Goal: Navigation & Orientation: Find specific page/section

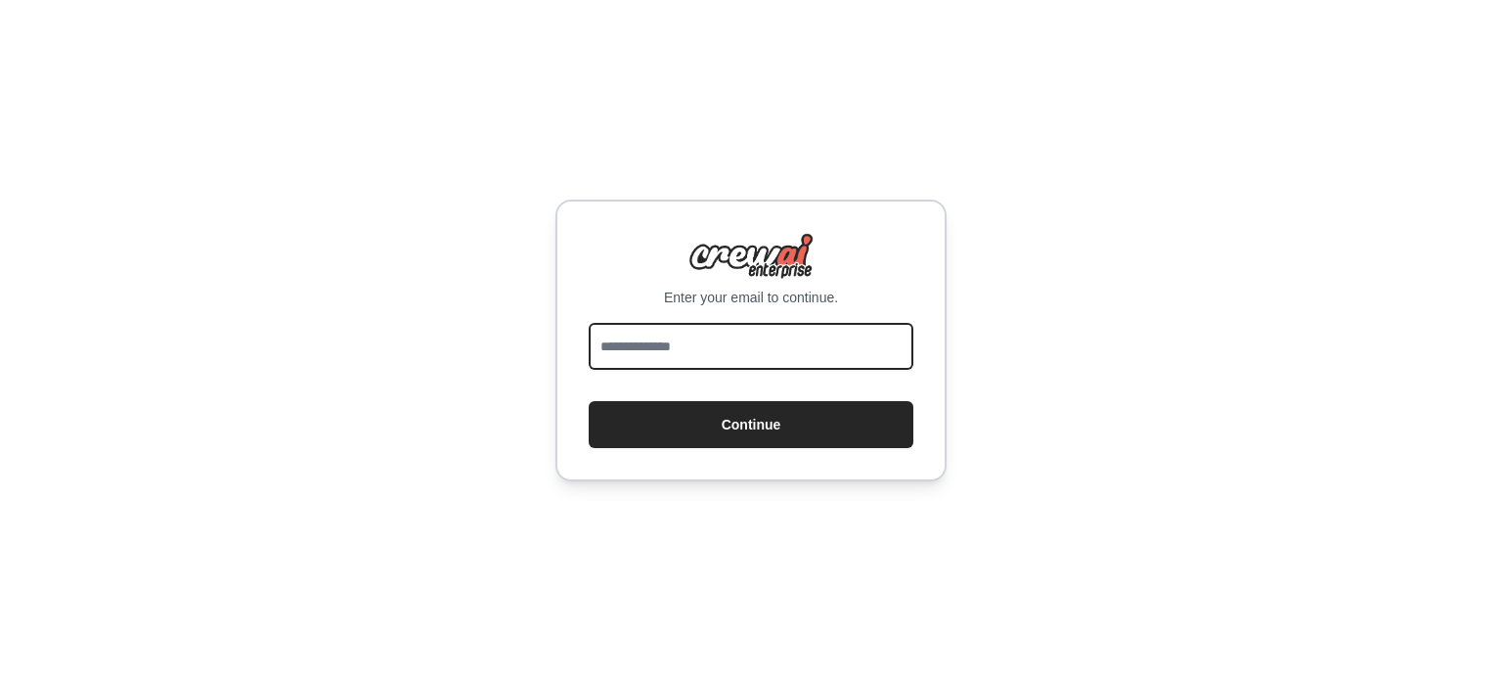
click at [805, 354] on input "email" at bounding box center [751, 346] width 325 height 47
type input "**********"
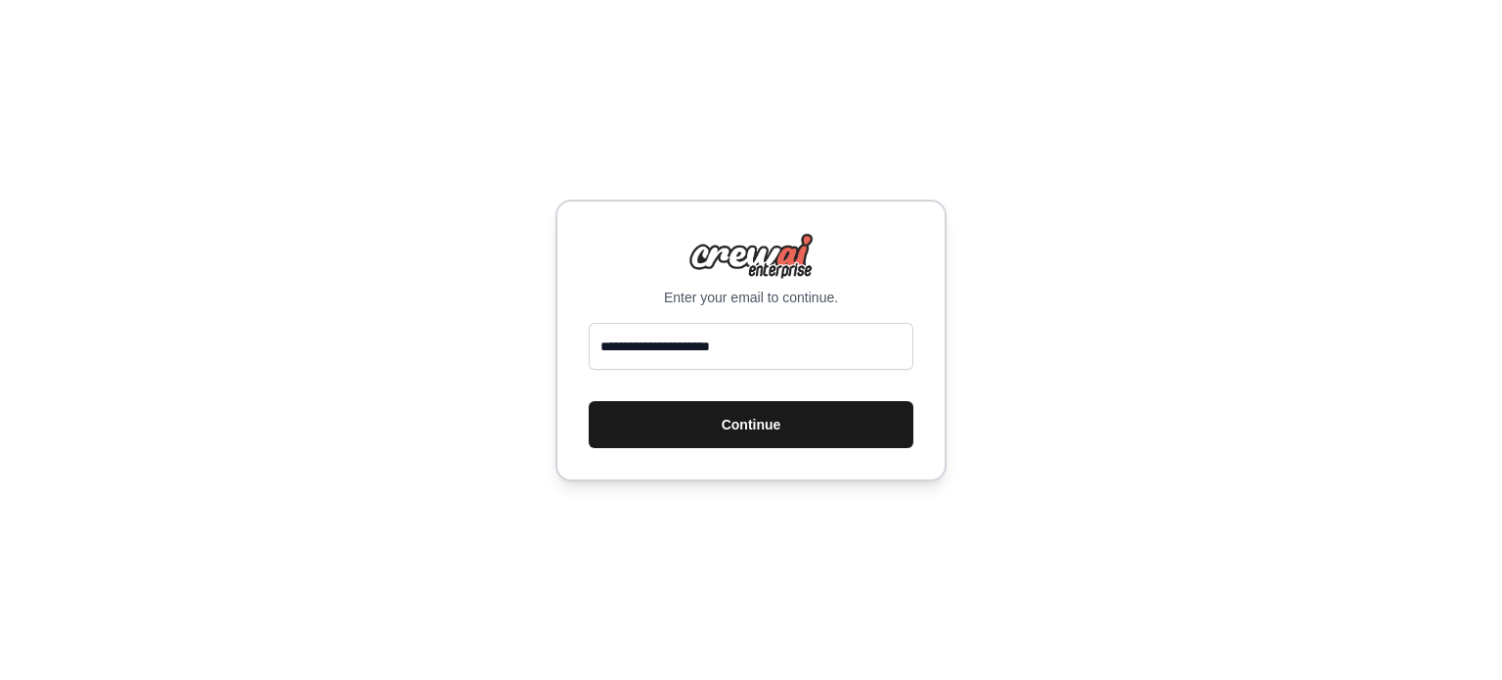
click at [766, 426] on button "Continue" at bounding box center [751, 424] width 325 height 47
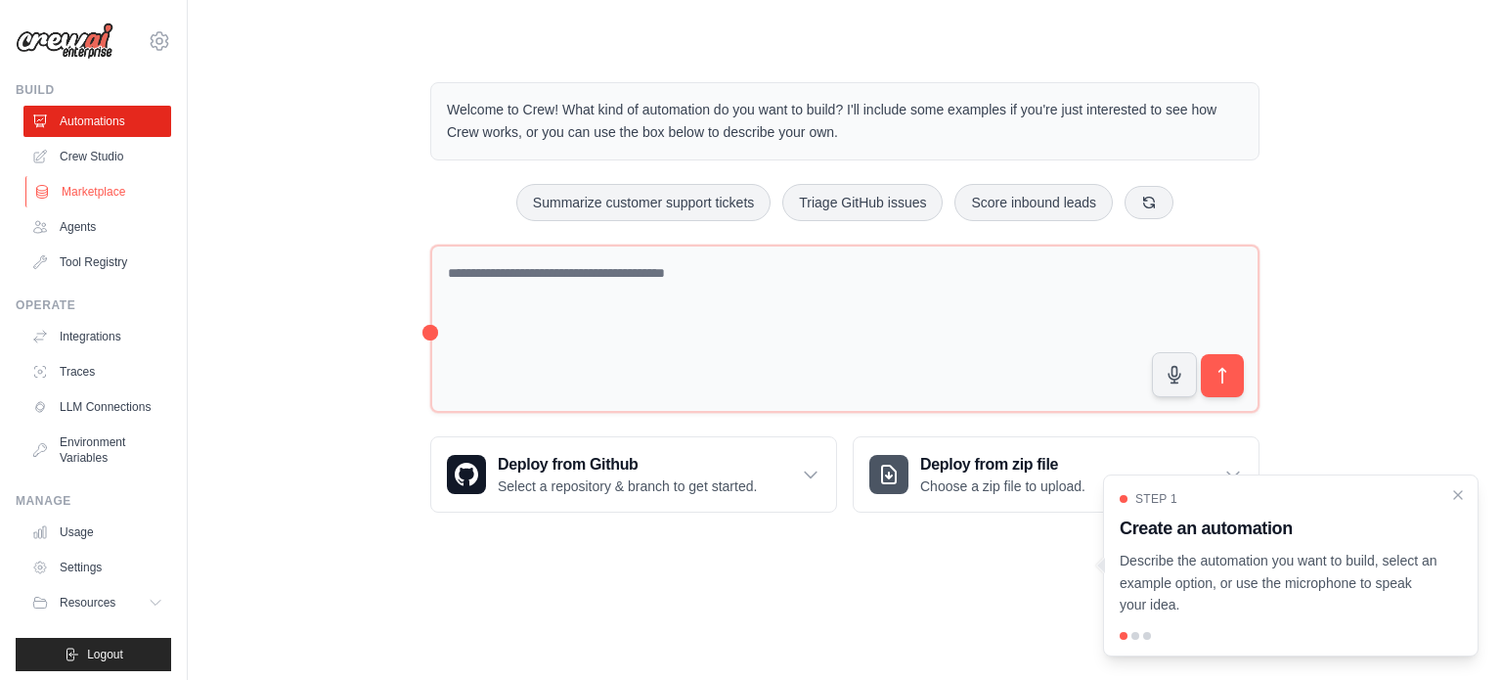
click at [98, 180] on link "Marketplace" at bounding box center [99, 191] width 148 height 31
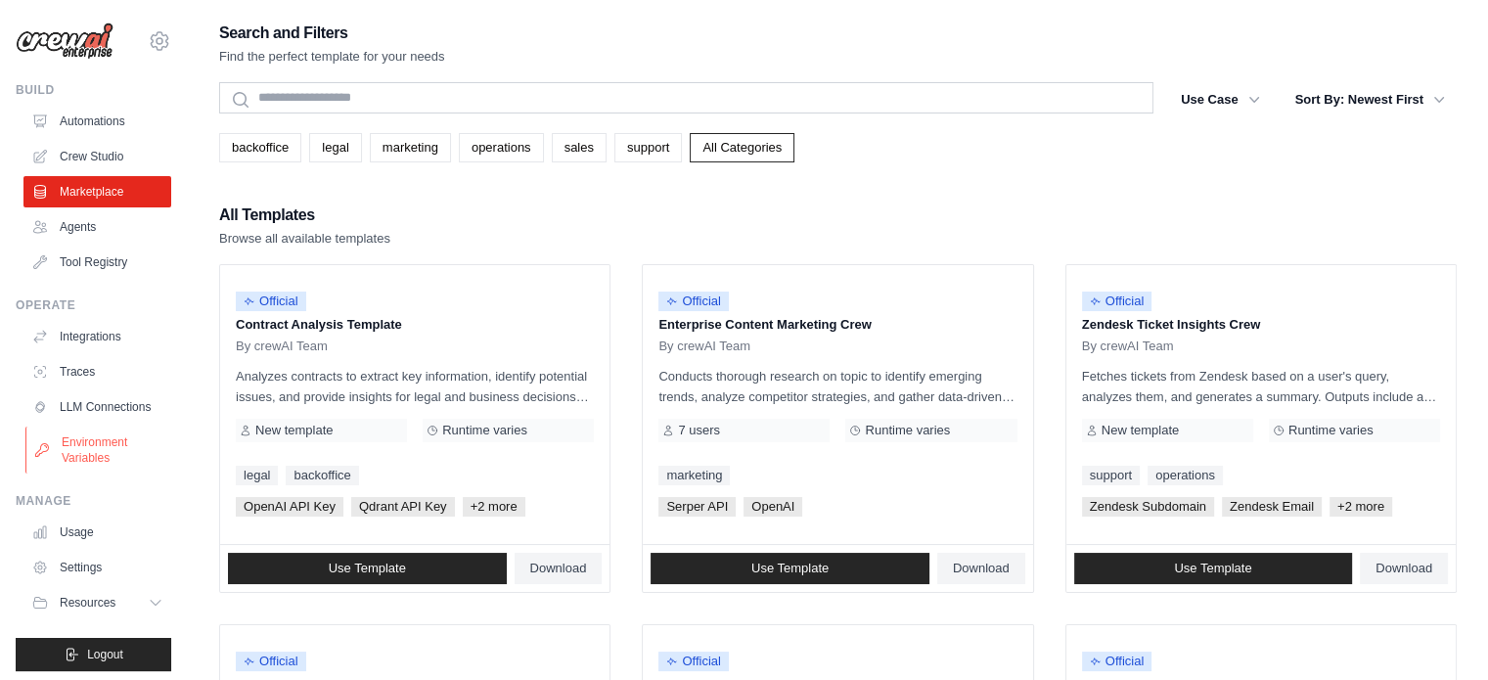
scroll to position [22, 0]
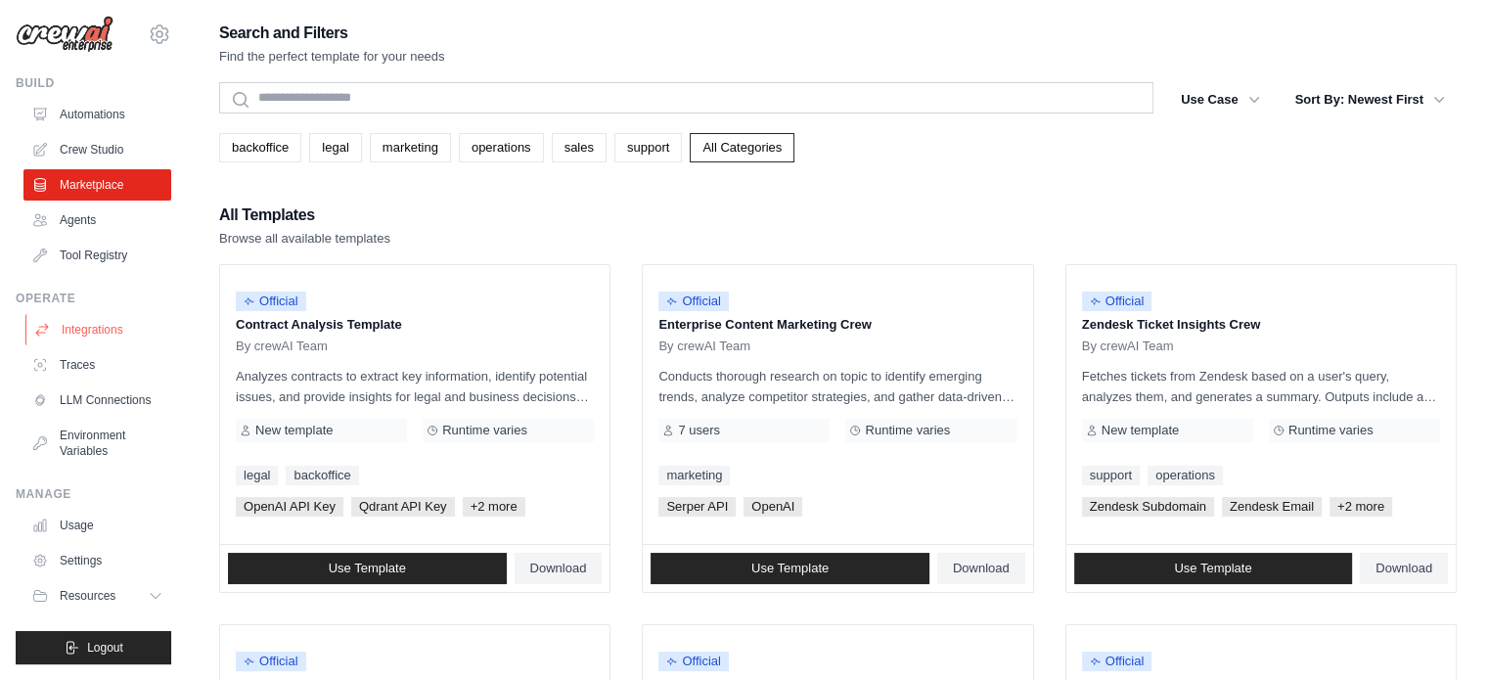
click at [105, 316] on link "Integrations" at bounding box center [99, 329] width 148 height 31
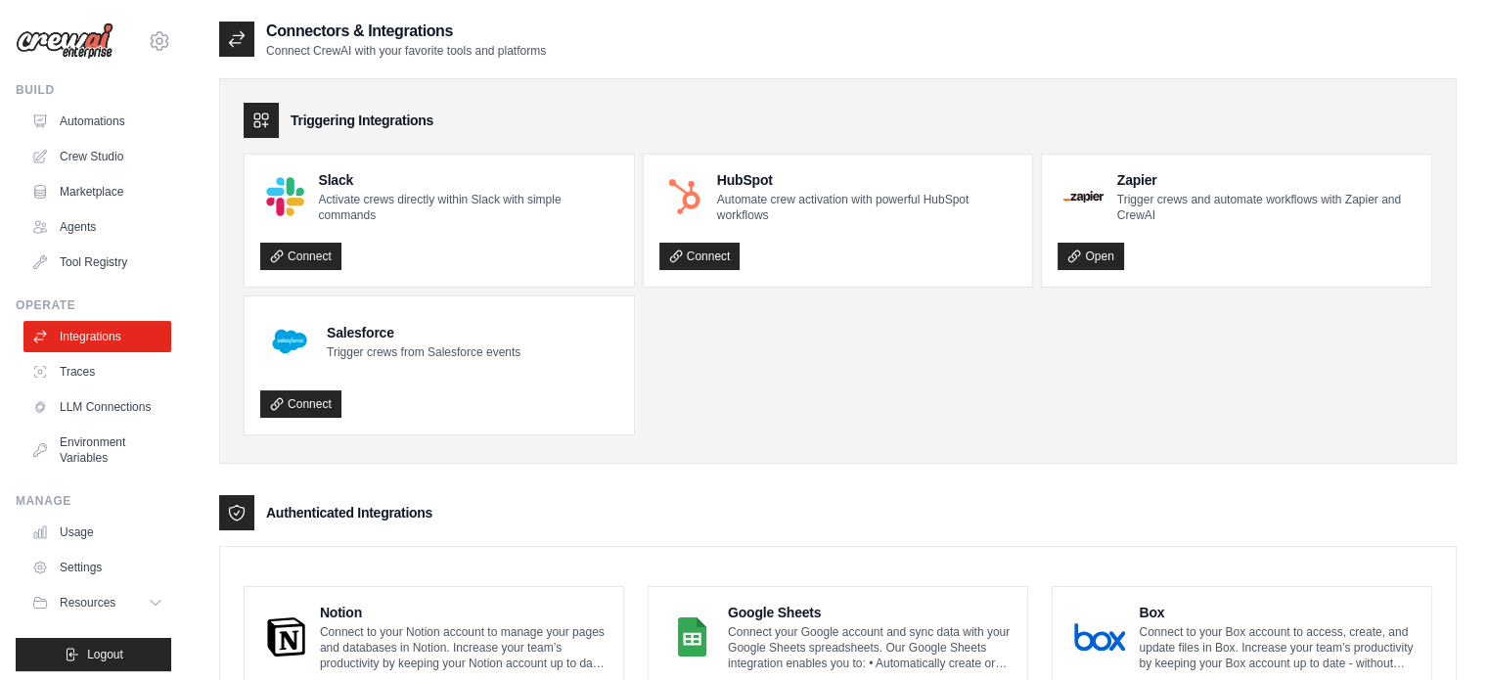
scroll to position [313, 0]
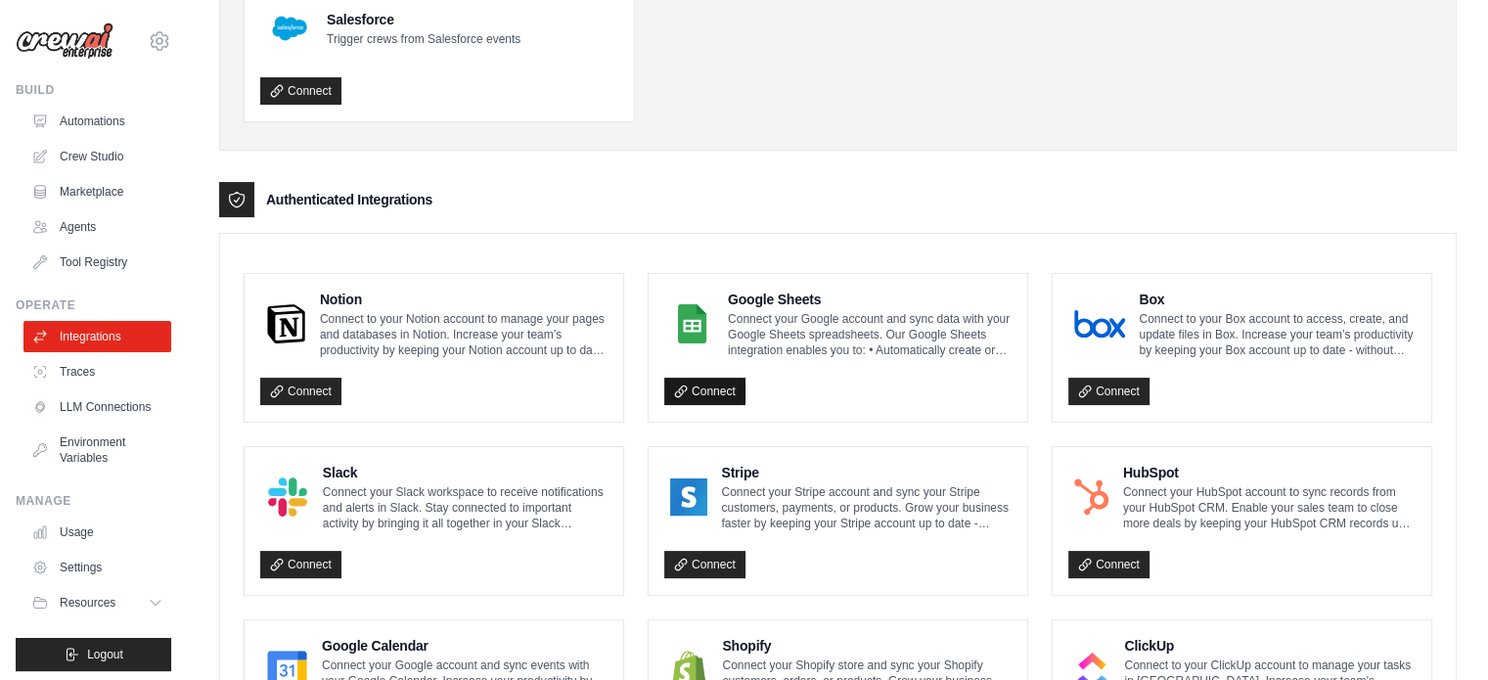
click at [698, 389] on link "Connect" at bounding box center [704, 391] width 81 height 27
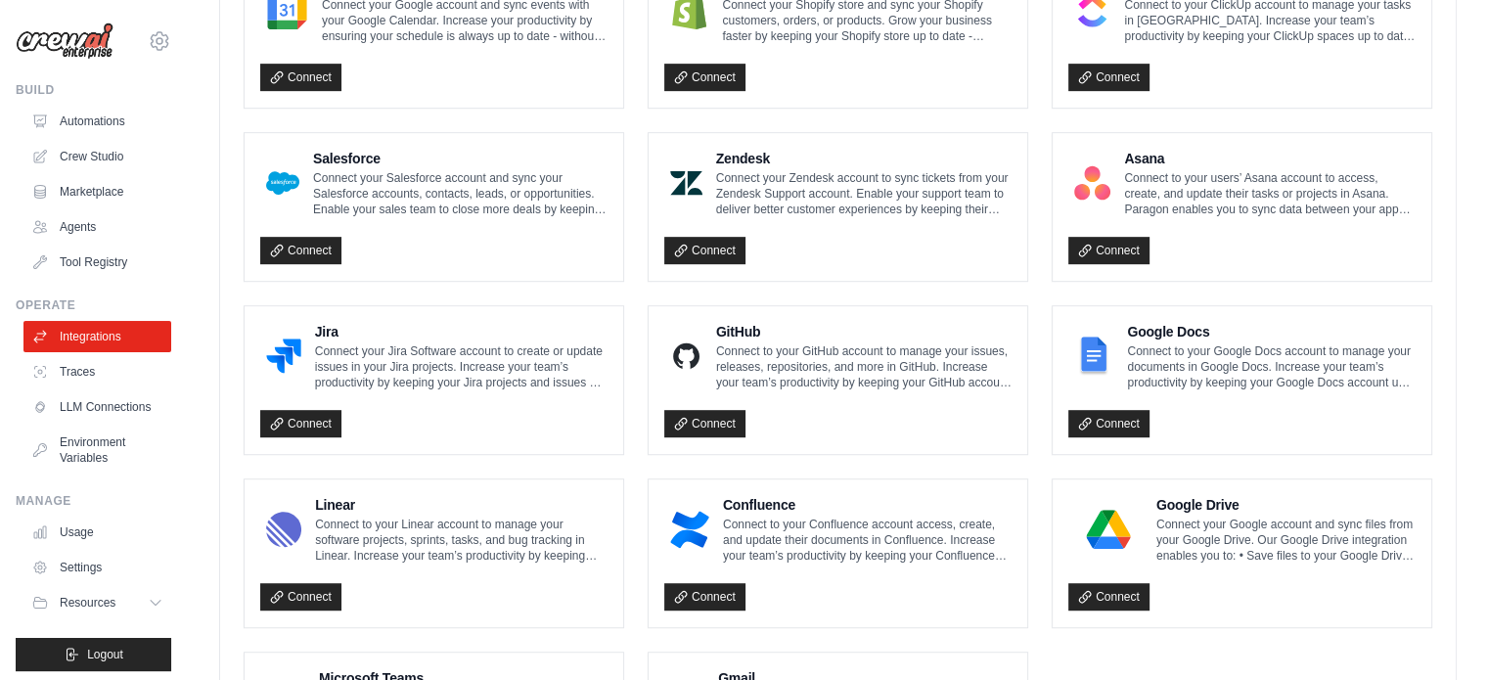
scroll to position [1155, 0]
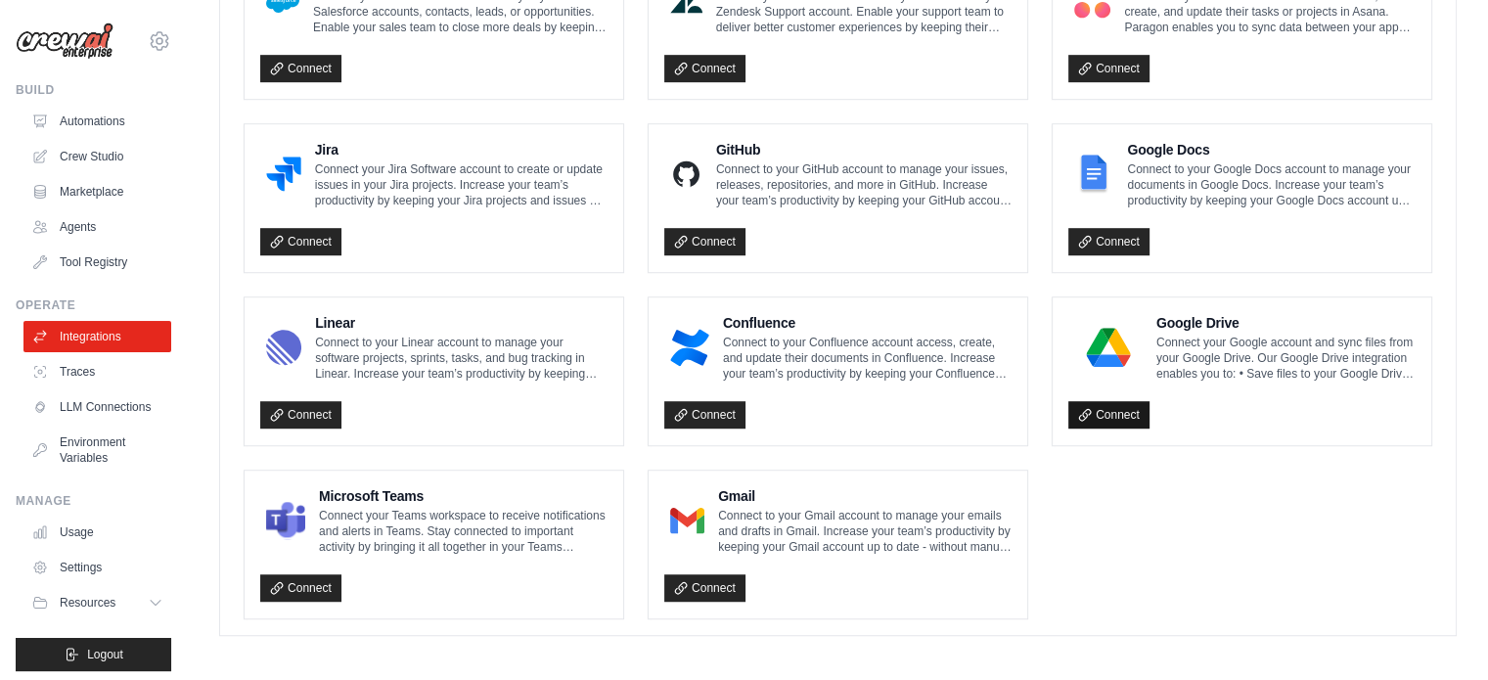
click at [1098, 409] on link "Connect" at bounding box center [1108, 414] width 81 height 27
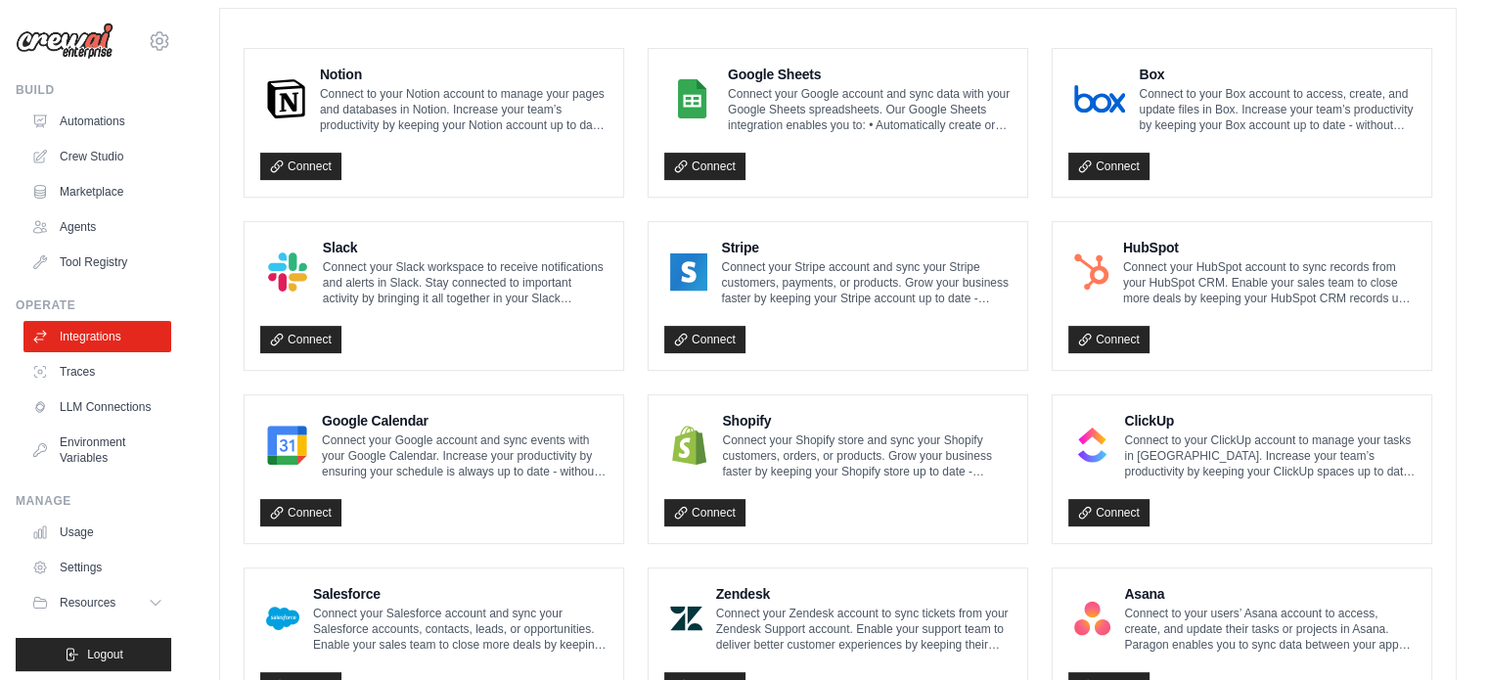
scroll to position [541, 0]
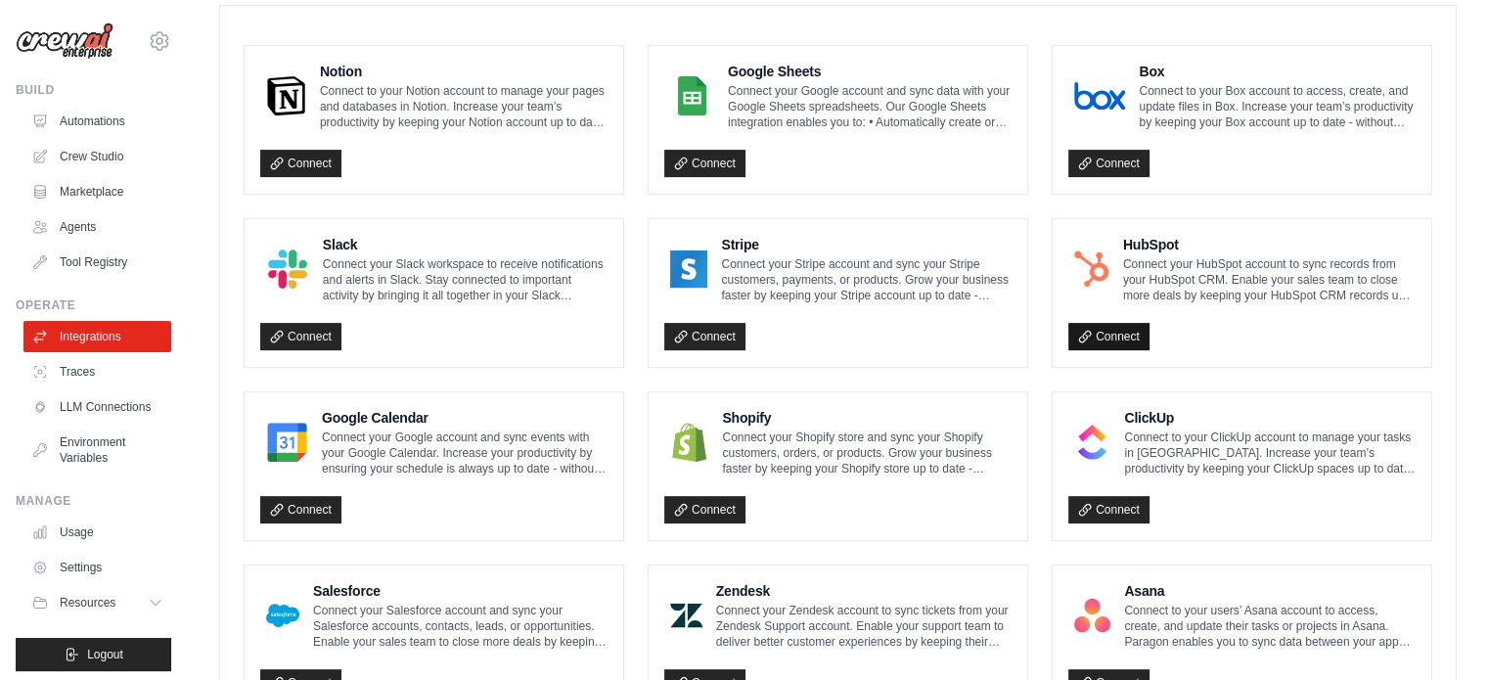
click at [1113, 338] on link "Connect" at bounding box center [1108, 336] width 81 height 27
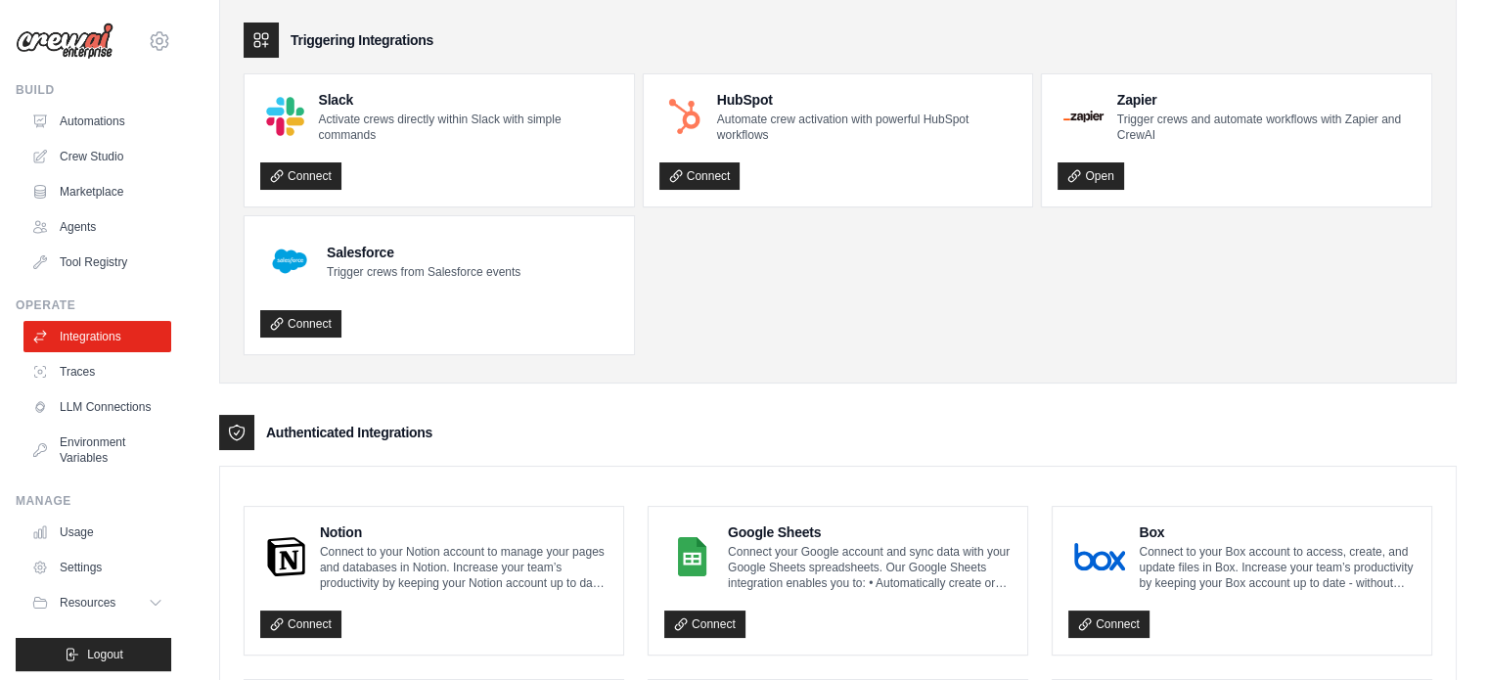
scroll to position [0, 0]
